Goal: Check status

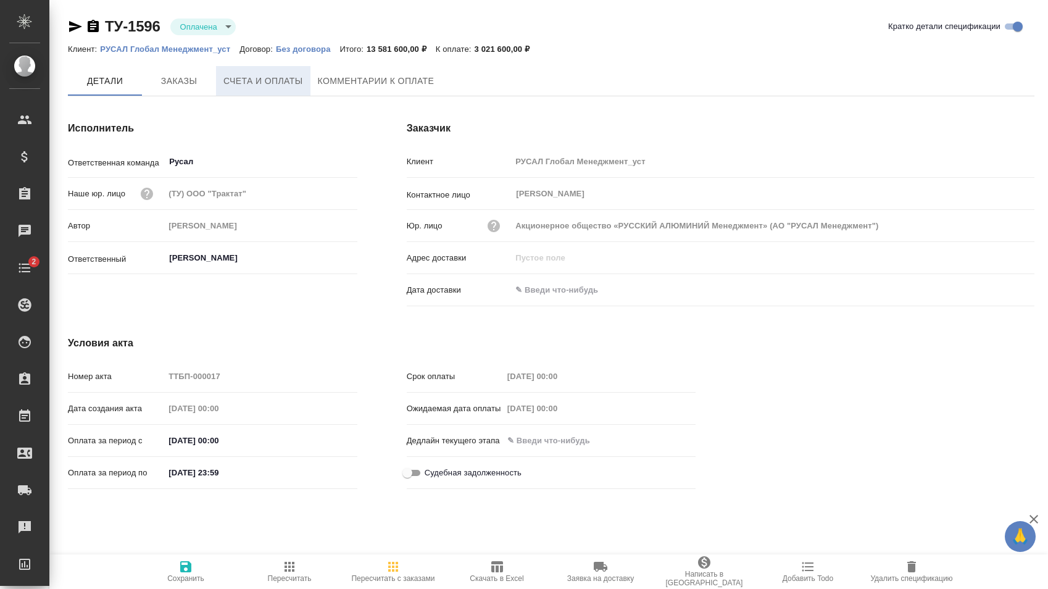
click at [275, 80] on span "Счета и оплаты" at bounding box center [263, 80] width 80 height 15
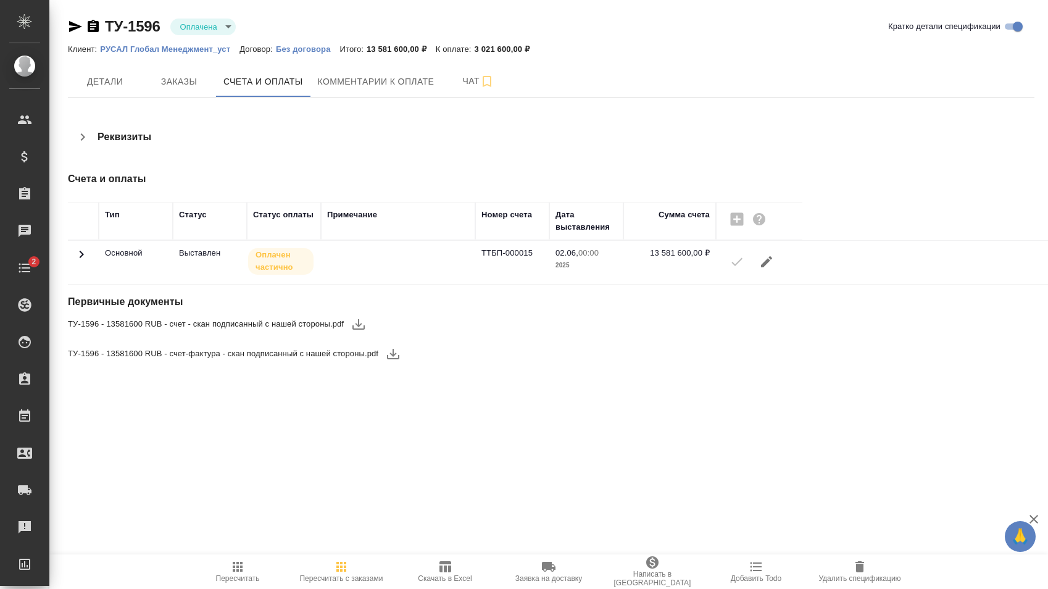
click at [86, 262] on span at bounding box center [81, 258] width 15 height 9
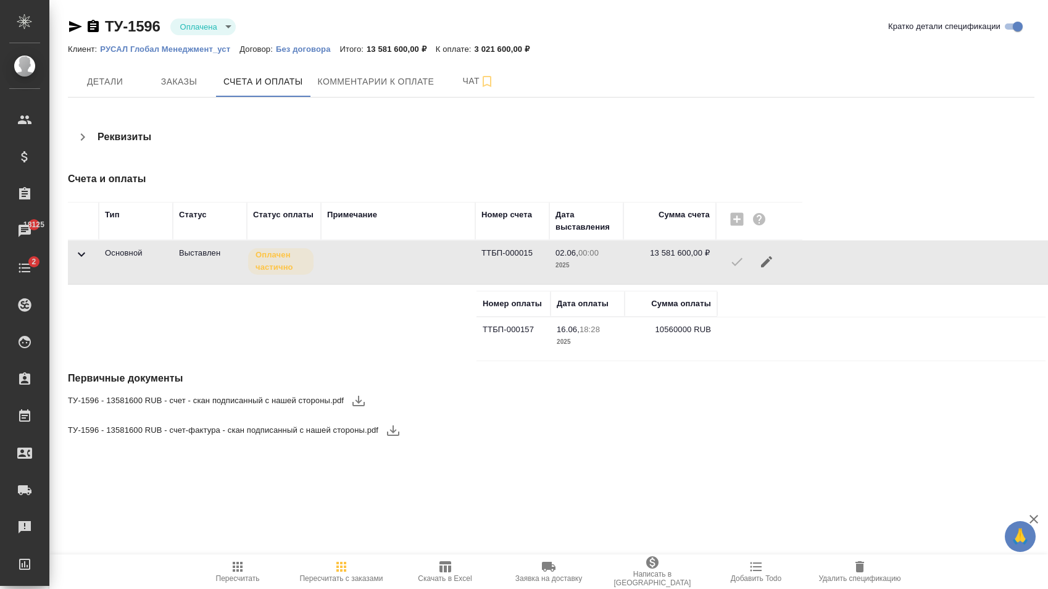
click at [674, 330] on td "10560000 RUB" at bounding box center [670, 338] width 93 height 43
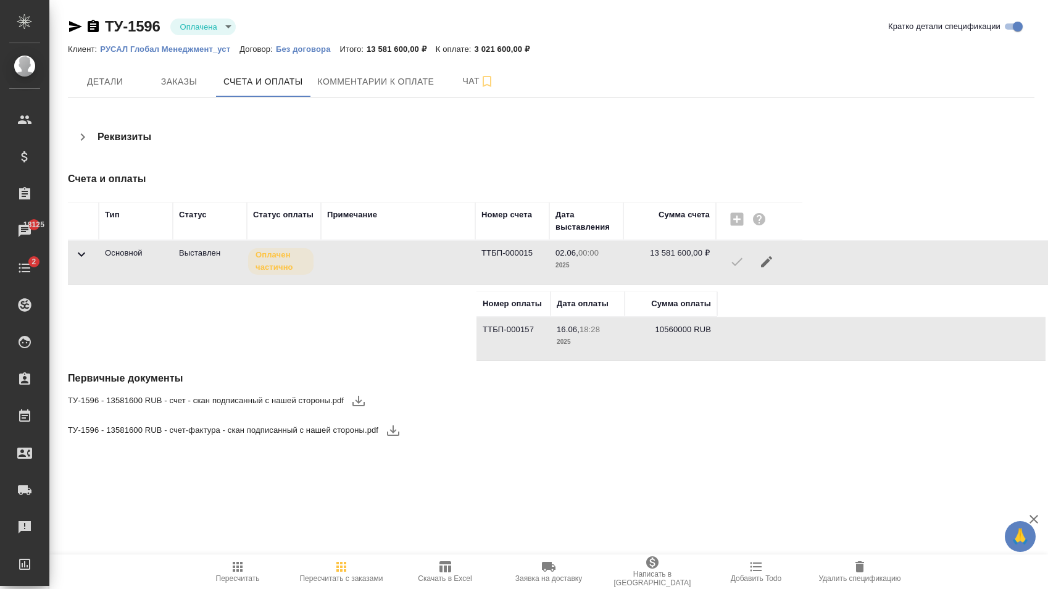
click at [674, 330] on td "10560000 RUB" at bounding box center [670, 338] width 93 height 43
click at [101, 25] on div "ТУ-1596 Оплачена payed" at bounding box center [157, 27] width 178 height 20
click at [98, 25] on icon "button" at bounding box center [93, 26] width 11 height 12
drag, startPoint x: 367, startPoint y: 50, endPoint x: 406, endPoint y: 50, distance: 38.9
click at [406, 50] on p "13 581 600,00 ₽" at bounding box center [401, 48] width 69 height 9
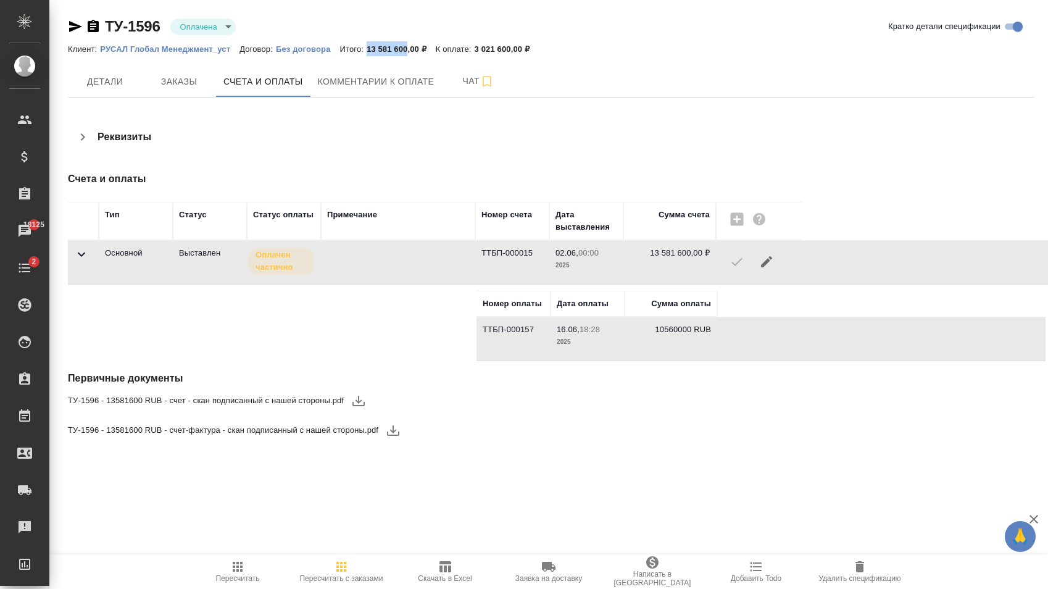
copy p "13 581 600"
click at [614, 69] on div "Детали Заказы Счета и оплаты Комментарии к оплате Чат" at bounding box center [551, 81] width 966 height 31
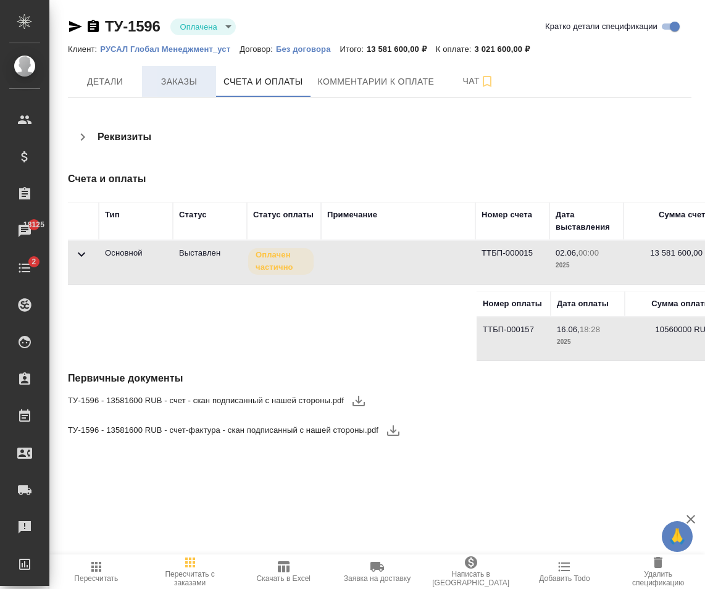
click at [206, 94] on button "Заказы" at bounding box center [179, 81] width 74 height 31
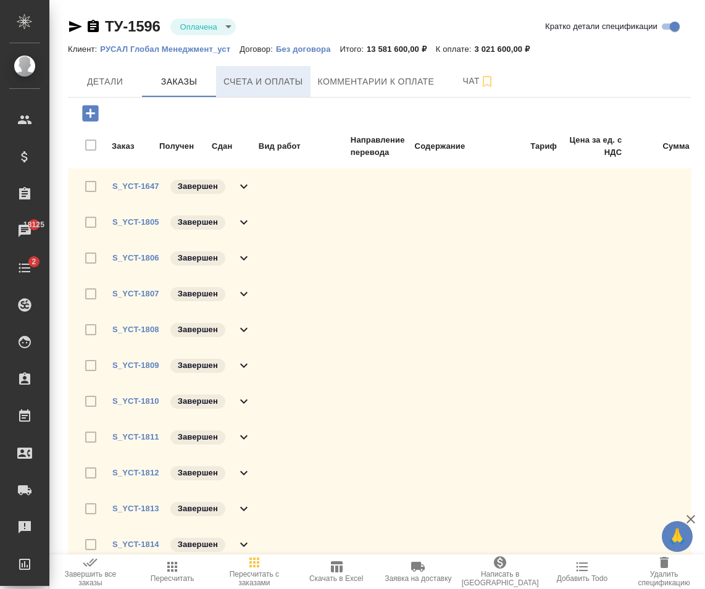
click at [247, 89] on button "Счета и оплаты" at bounding box center [263, 81] width 94 height 31
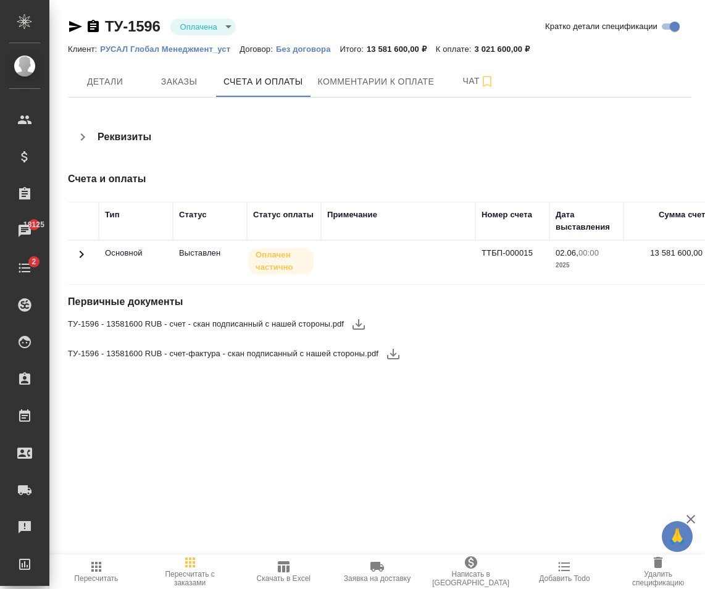
click at [83, 257] on icon at bounding box center [81, 254] width 15 height 15
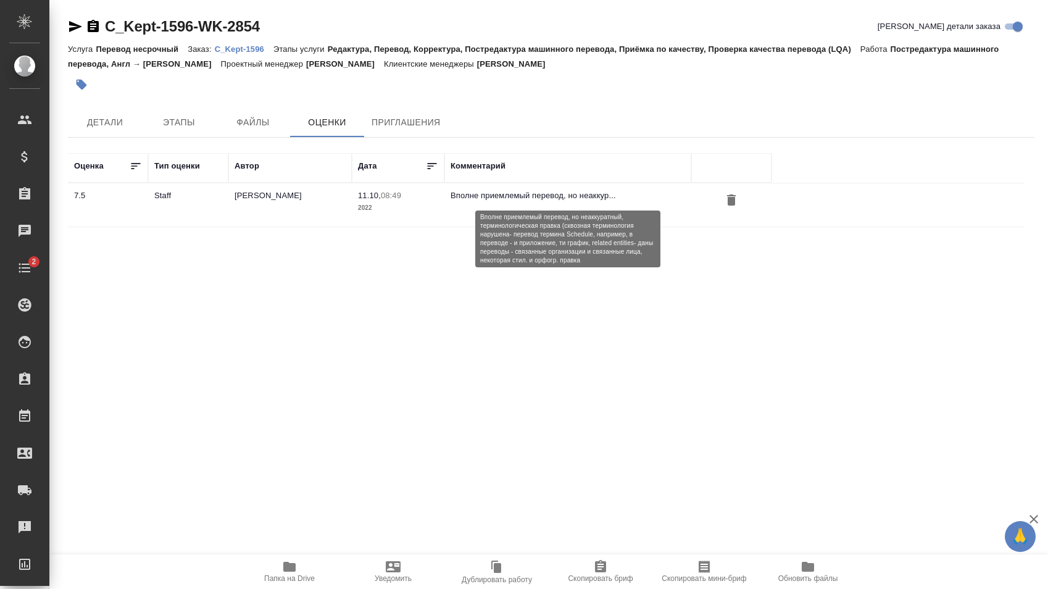
click at [551, 199] on p "Вполне приемлемый перевод, но неаккур..." at bounding box center [567, 195] width 234 height 12
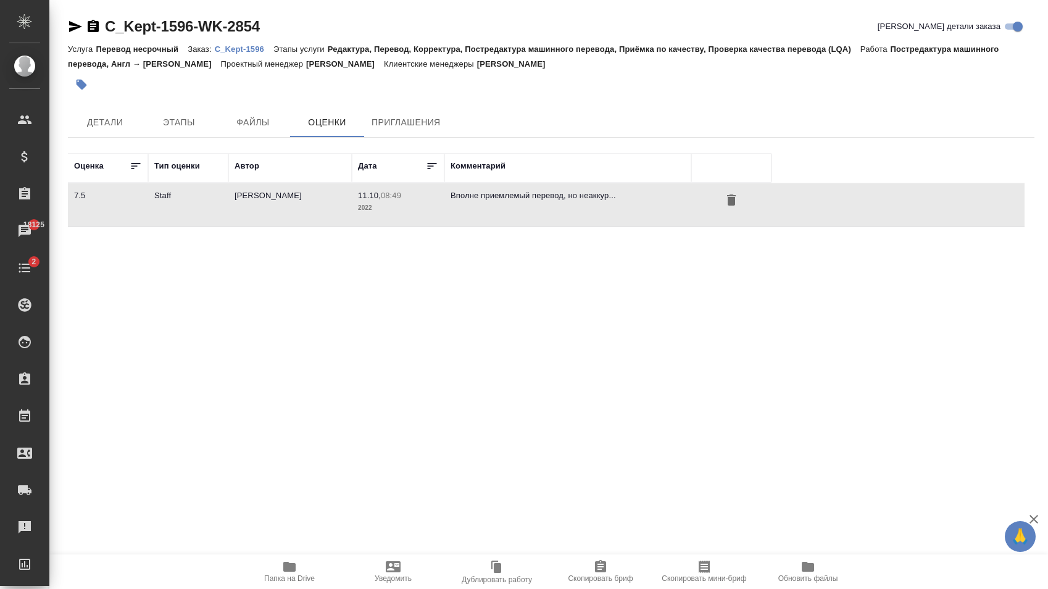
click at [175, 165] on div "Тип оценки" at bounding box center [177, 166] width 46 height 12
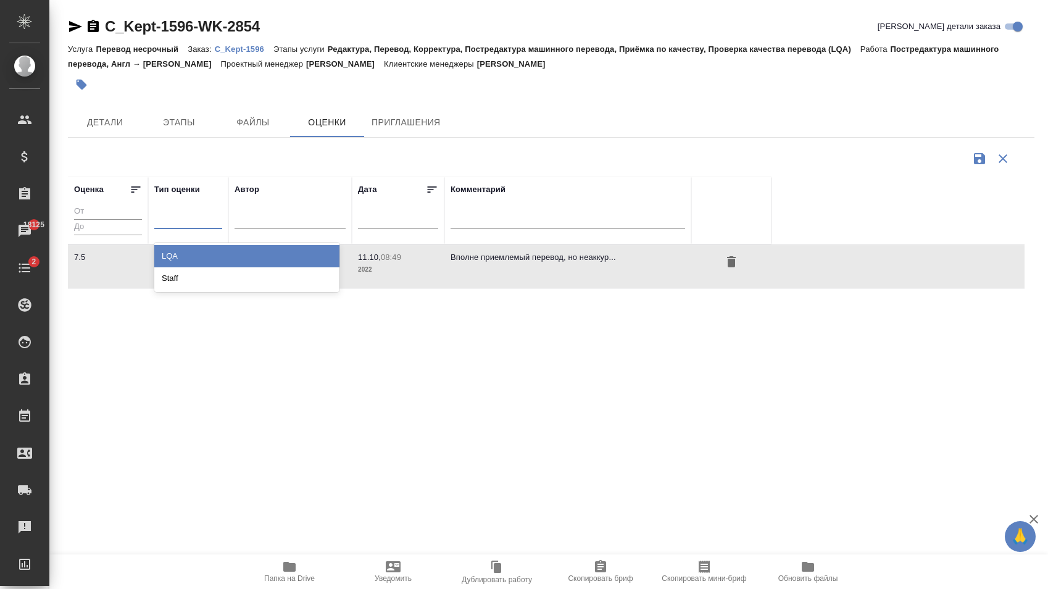
click at [168, 217] on div at bounding box center [188, 216] width 68 height 18
click at [540, 352] on div "Оценка Тип оценки option LQA focused, 1 of 2. 2 results available. Use Up and D…" at bounding box center [546, 315] width 956 height 278
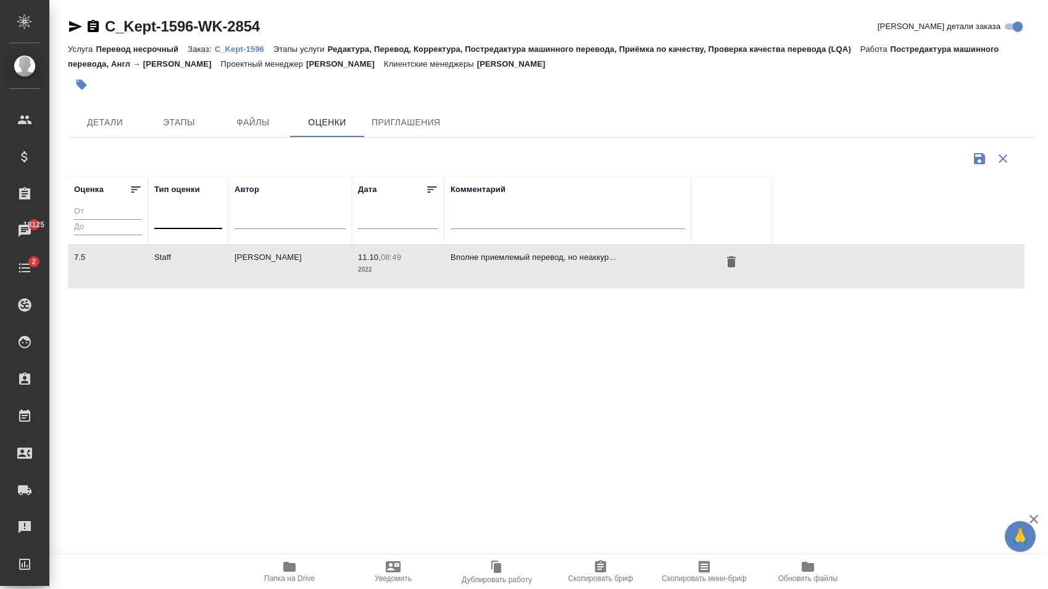
click at [215, 217] on div at bounding box center [188, 216] width 68 height 18
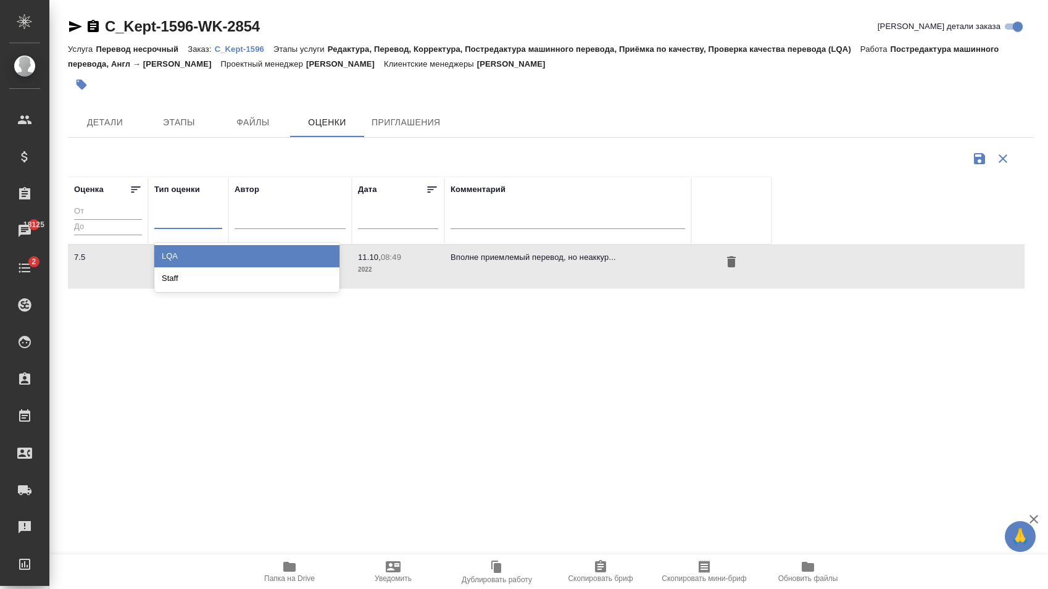
click at [155, 230] on div "option LQA focused, 1 of 2. 2 results available. Use Up and Down to choose opti…" at bounding box center [188, 221] width 68 height 32
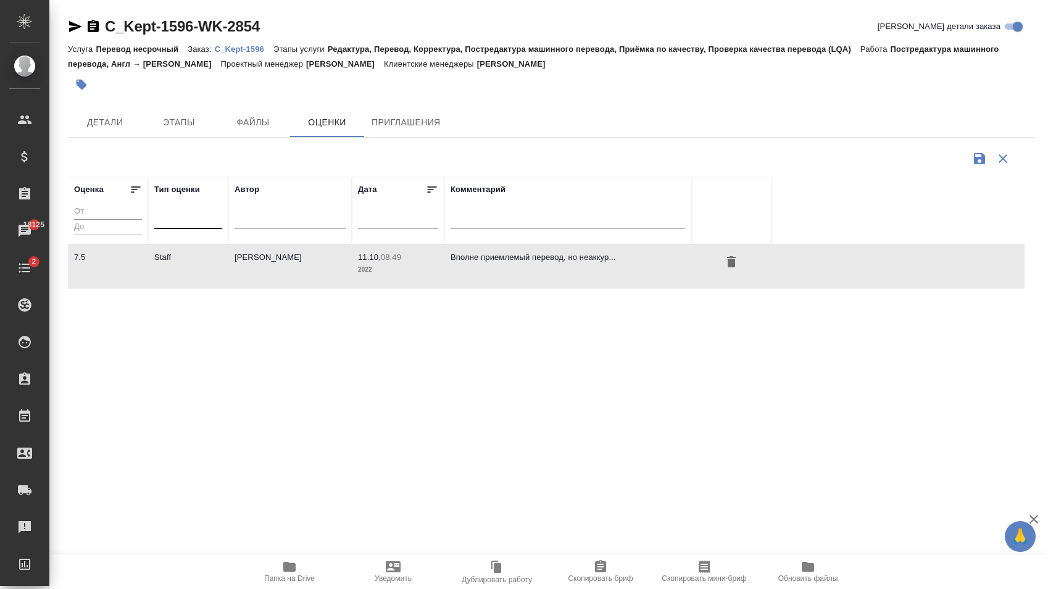
click at [159, 222] on div at bounding box center [188, 216] width 68 height 18
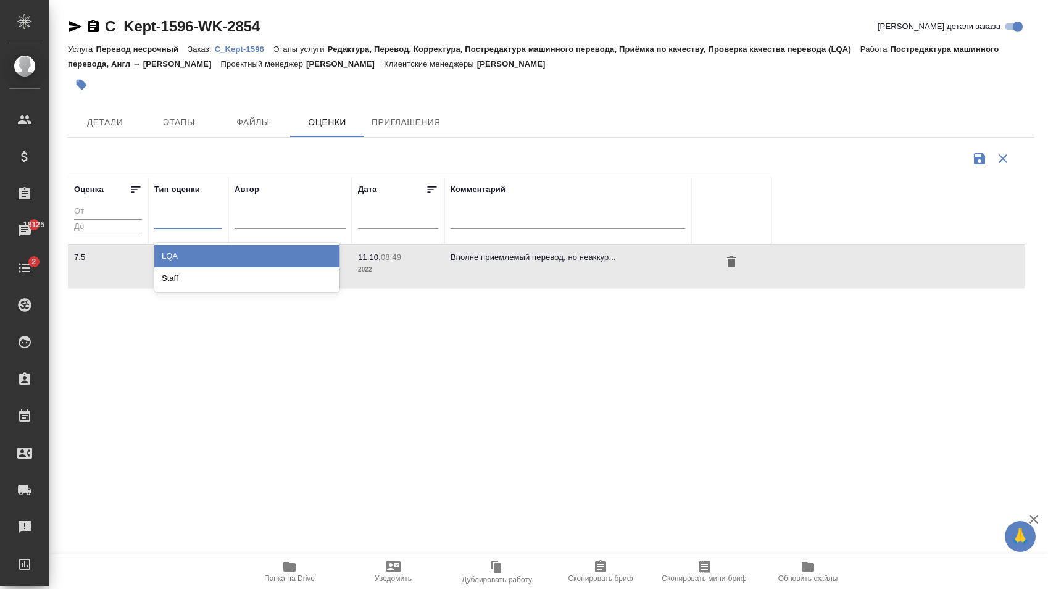
click at [333, 251] on div "LQA" at bounding box center [246, 256] width 185 height 22
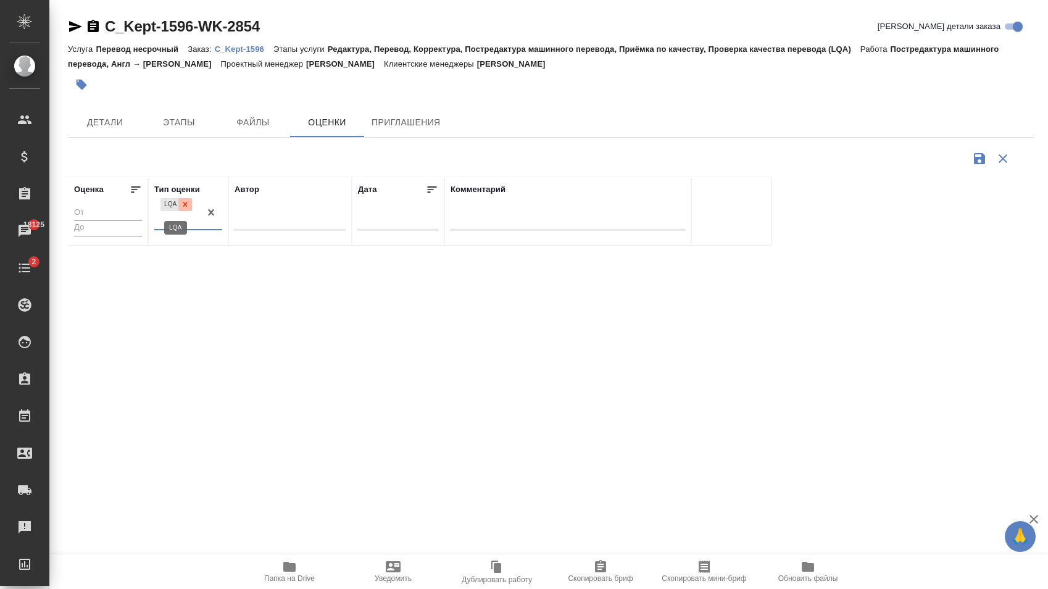
click at [184, 204] on icon at bounding box center [185, 204] width 9 height 9
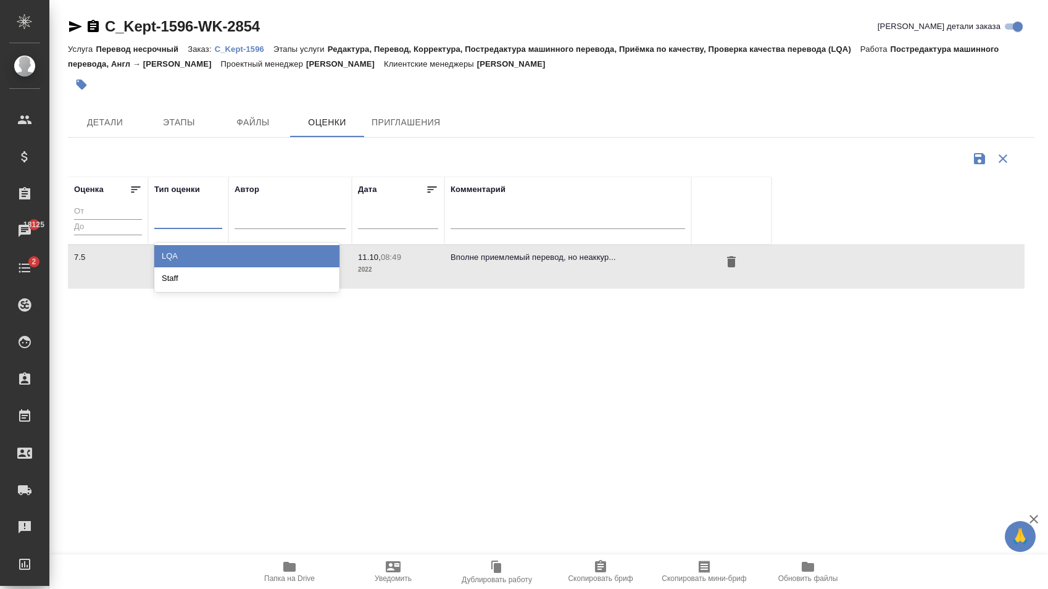
click at [189, 217] on div at bounding box center [188, 216] width 68 height 18
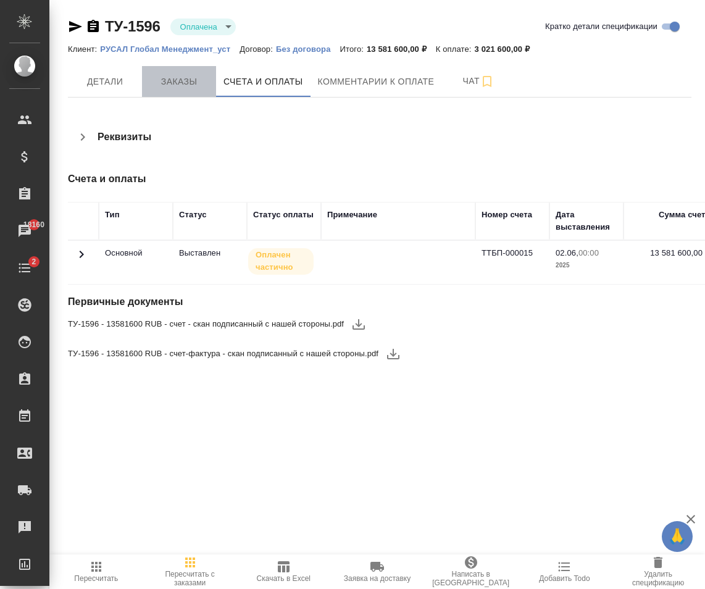
click at [190, 84] on span "Заказы" at bounding box center [178, 81] width 59 height 15
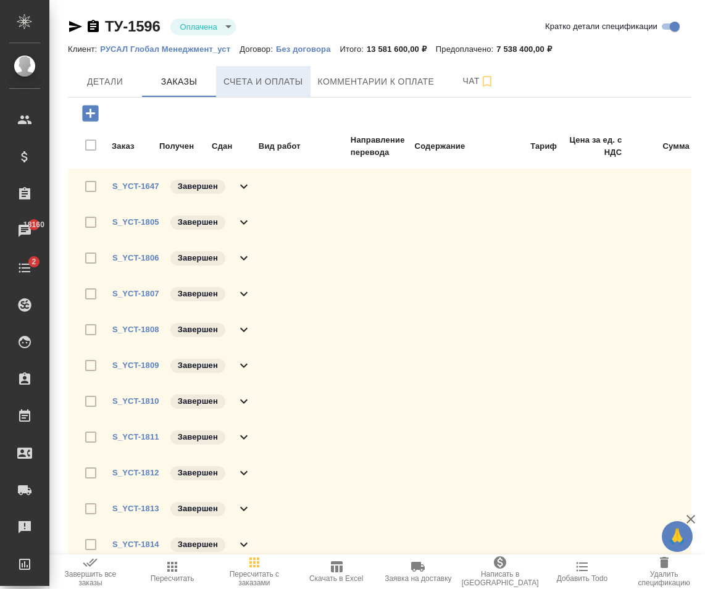
click at [246, 85] on span "Счета и оплаты" at bounding box center [263, 81] width 80 height 15
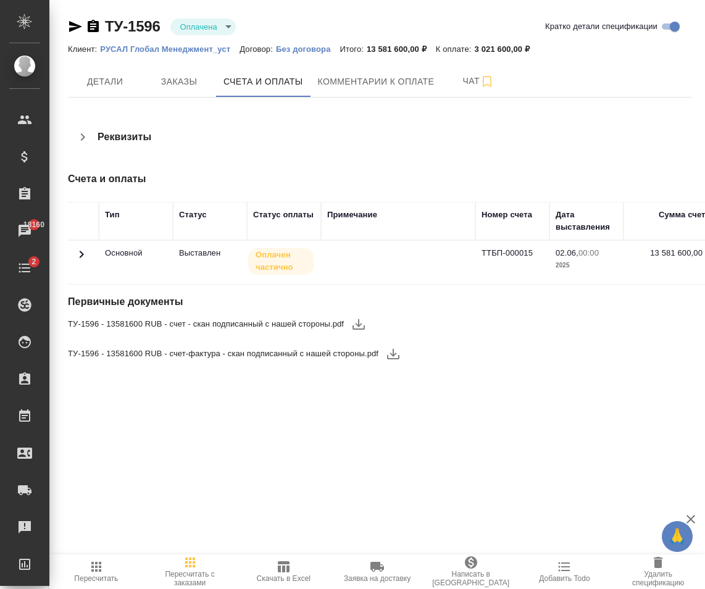
click at [79, 254] on icon at bounding box center [81, 254] width 15 height 15
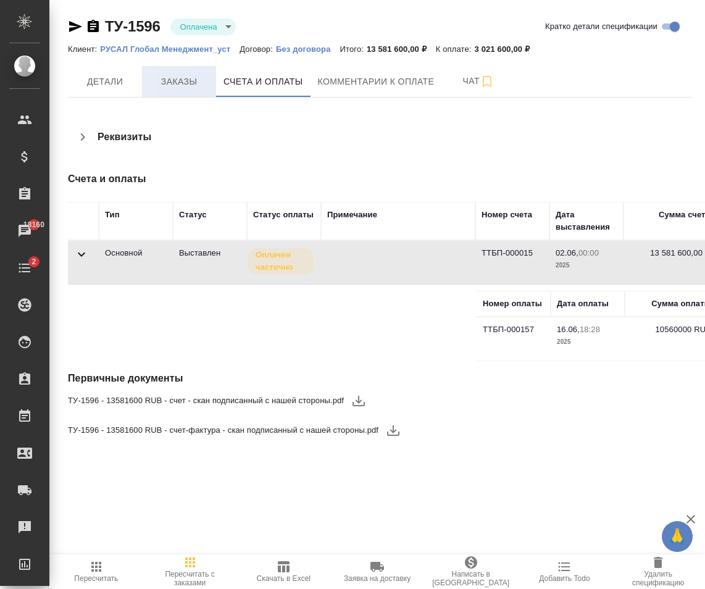
click at [166, 74] on span "Заказы" at bounding box center [178, 81] width 59 height 15
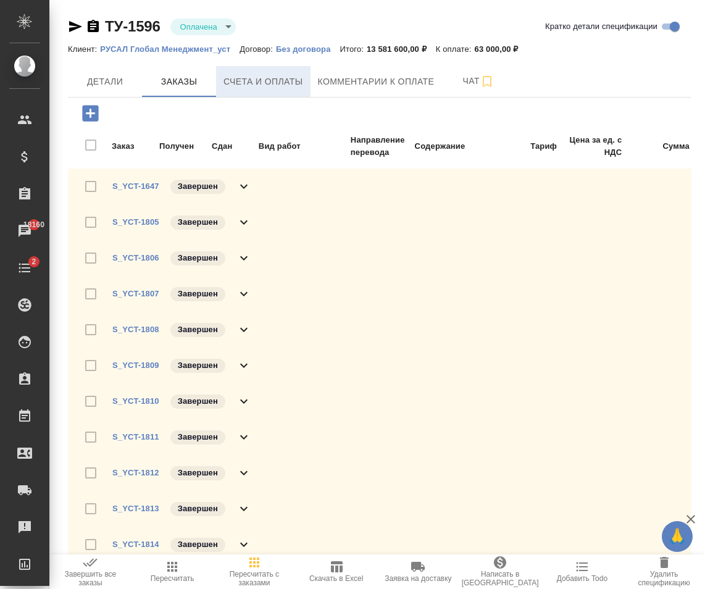
click at [243, 86] on span "Счета и оплаты" at bounding box center [263, 81] width 80 height 15
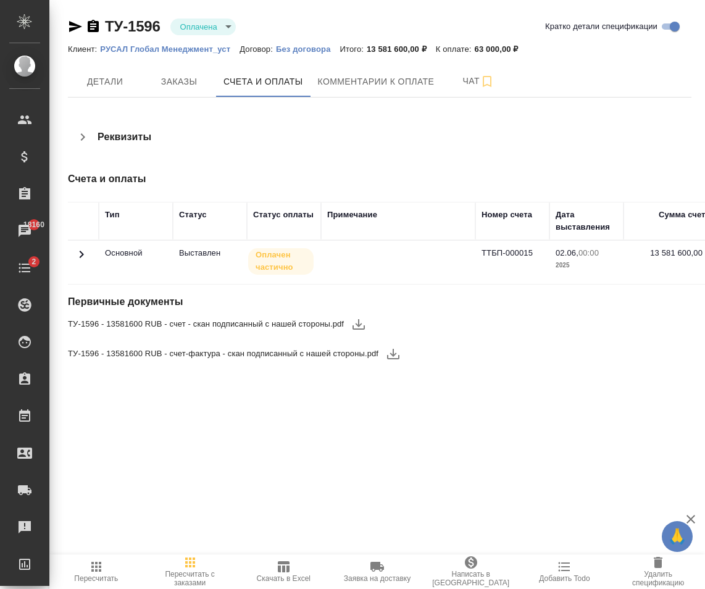
click at [78, 252] on icon at bounding box center [81, 254] width 15 height 15
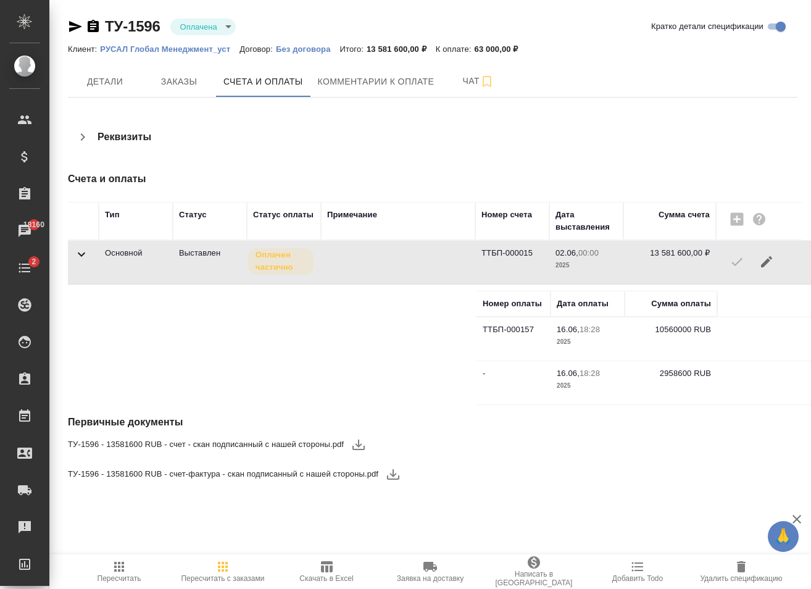
click at [675, 327] on td "10560000 RUB" at bounding box center [670, 338] width 93 height 43
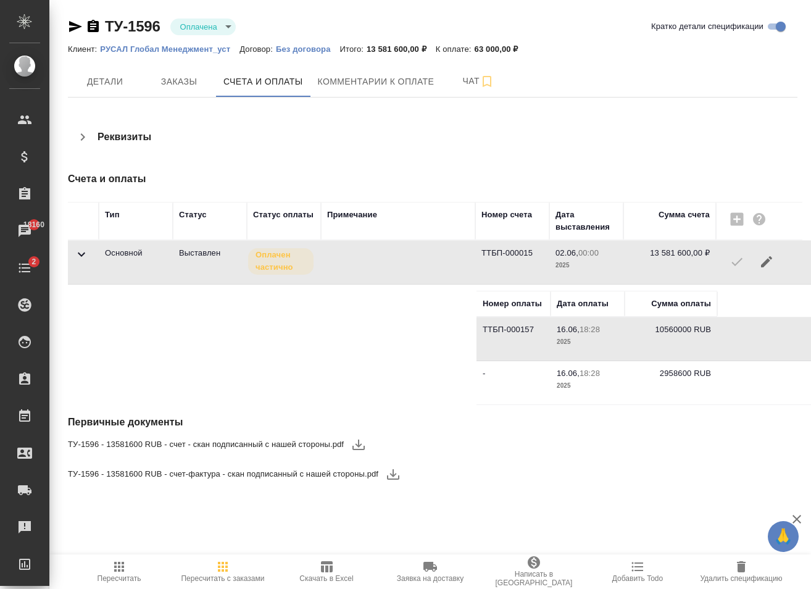
click at [675, 327] on td "10560000 RUB" at bounding box center [670, 338] width 93 height 43
click at [663, 331] on td "10560000 RUB" at bounding box center [670, 338] width 93 height 43
click at [391, 49] on p "13 581 600,00 ₽" at bounding box center [401, 48] width 69 height 9
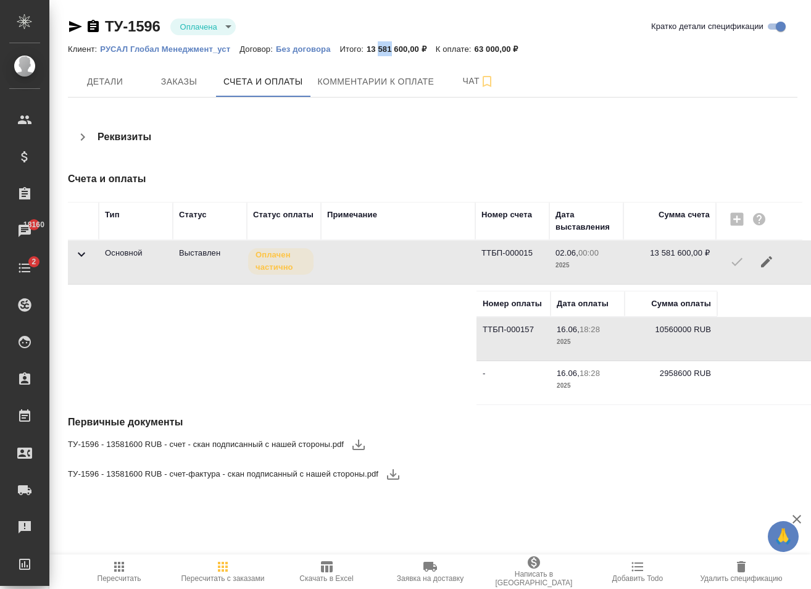
copy p "581"
click at [183, 81] on span "Заказы" at bounding box center [178, 81] width 59 height 15
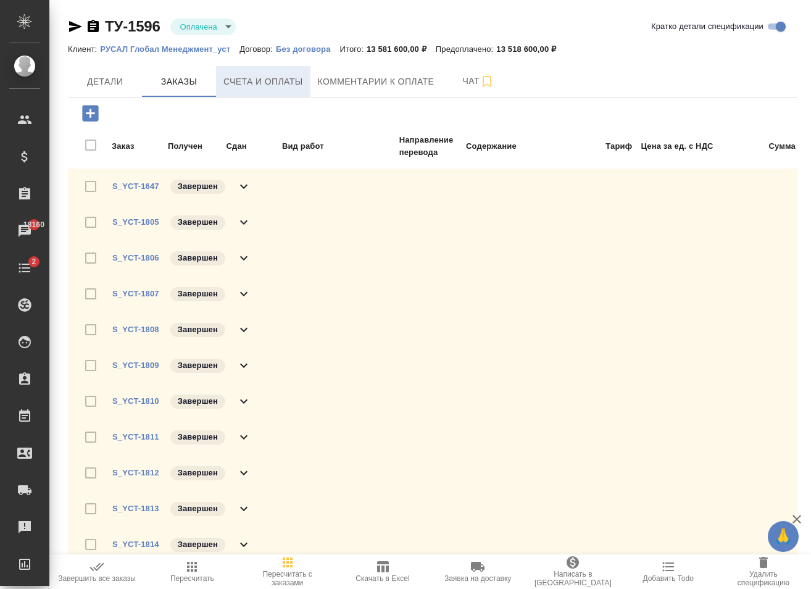
click at [247, 81] on span "Счета и оплаты" at bounding box center [263, 81] width 80 height 15
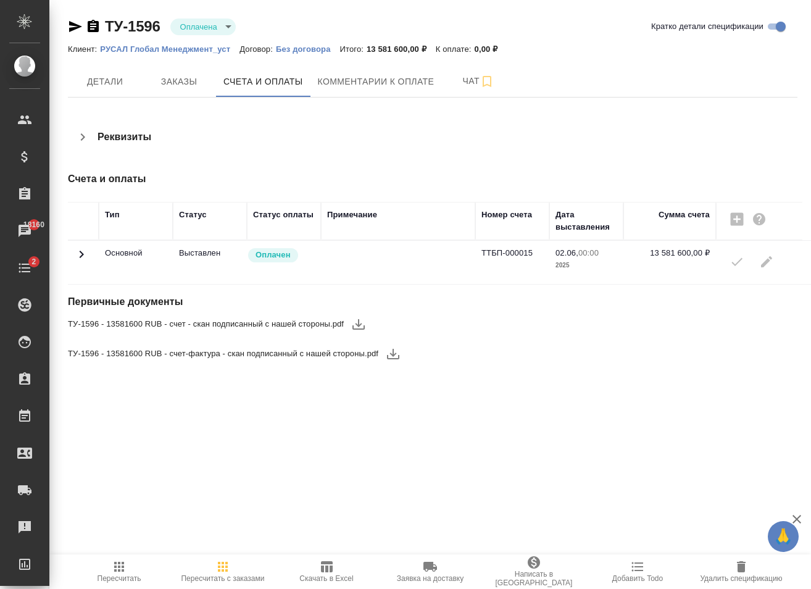
click at [81, 255] on icon at bounding box center [81, 254] width 15 height 15
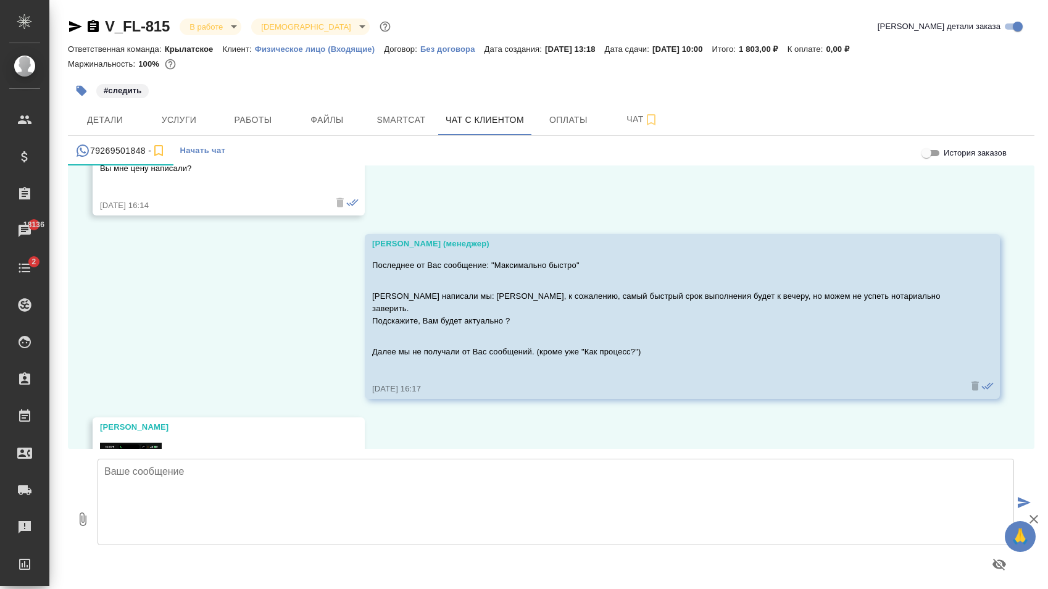
scroll to position [2066, 0]
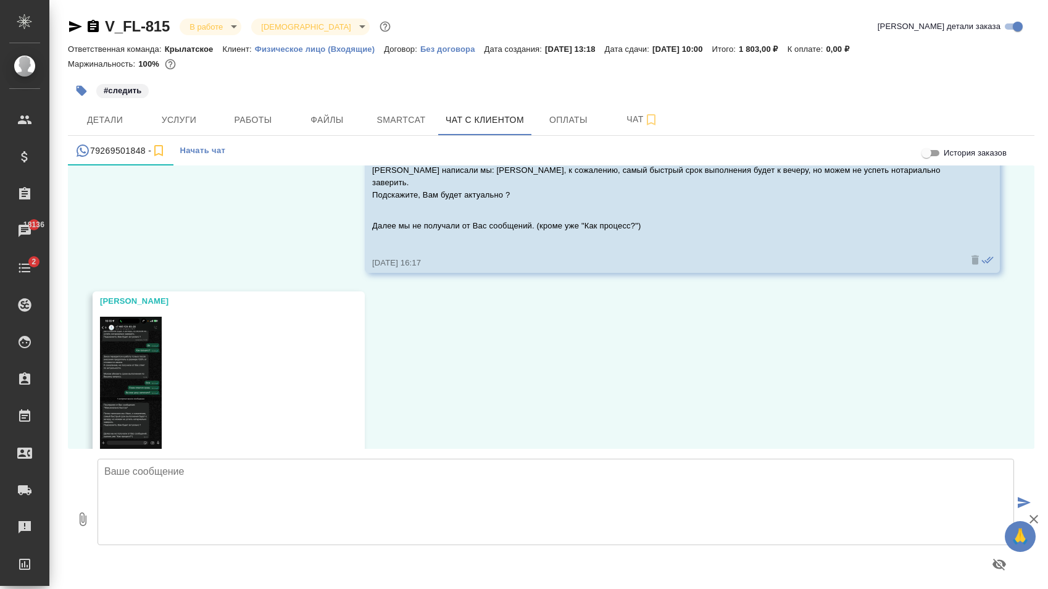
click at [132, 329] on img at bounding box center [131, 384] width 62 height 134
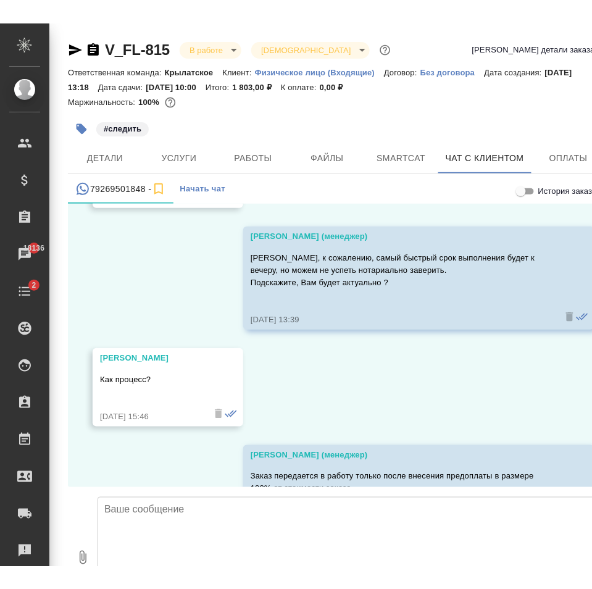
scroll to position [1399, 0]
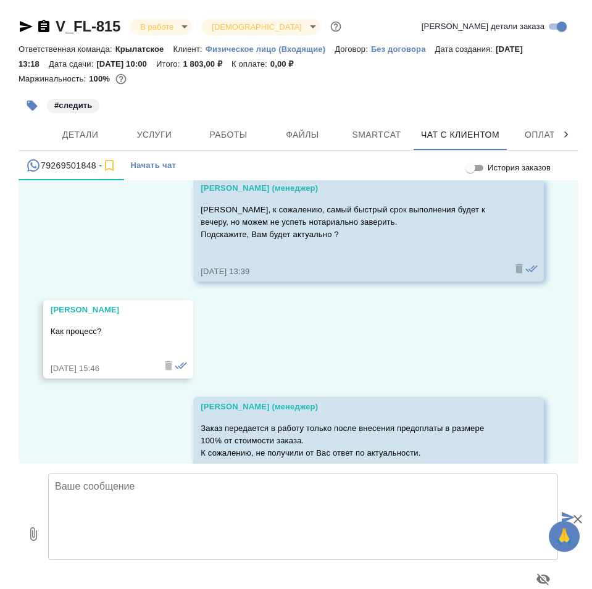
click at [126, 225] on div "22.08, пятница Иван Здравствуйте 22.08.25, 13:08 Иван -=< Пропущенный аудиозвон…" at bounding box center [299, 321] width 560 height 283
